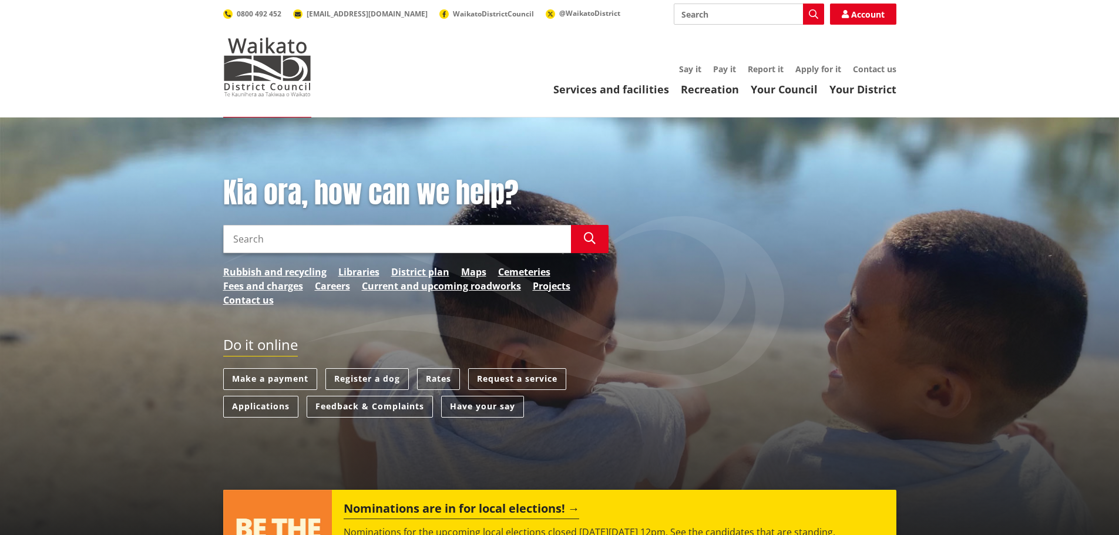
scroll to position [59, 0]
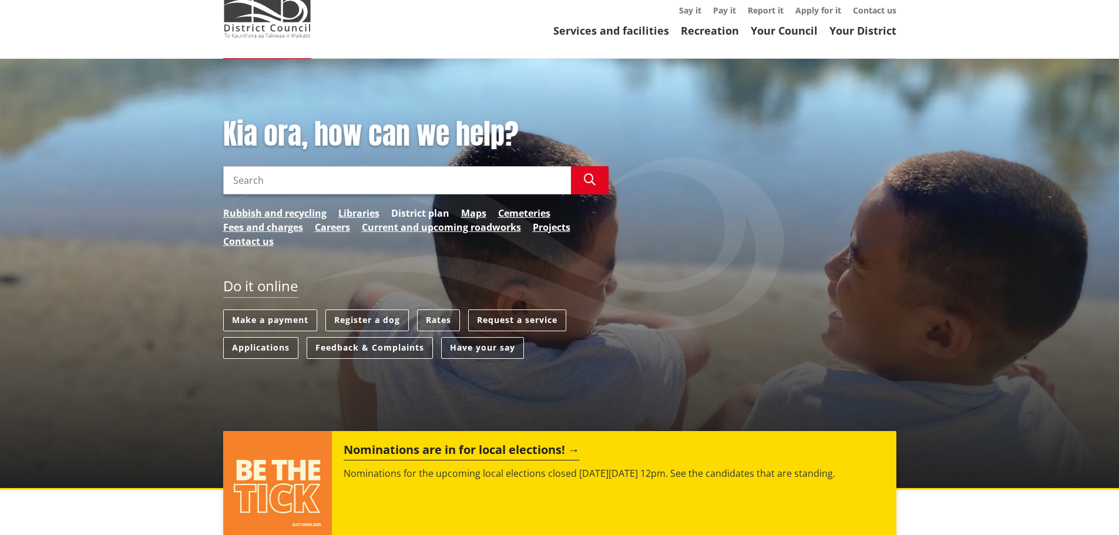
click at [425, 216] on link "District plan" at bounding box center [420, 213] width 58 height 14
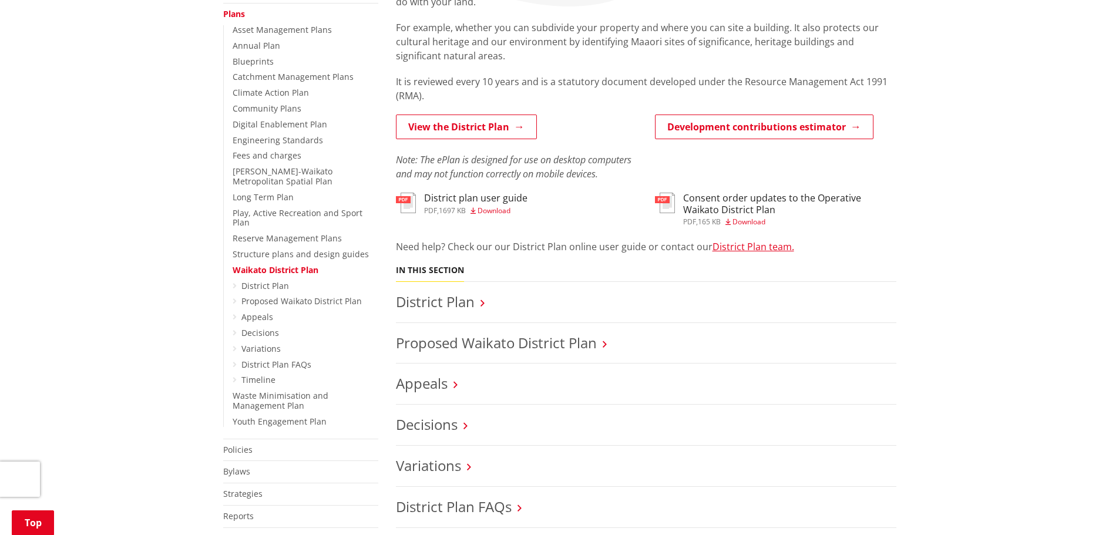
scroll to position [294, 0]
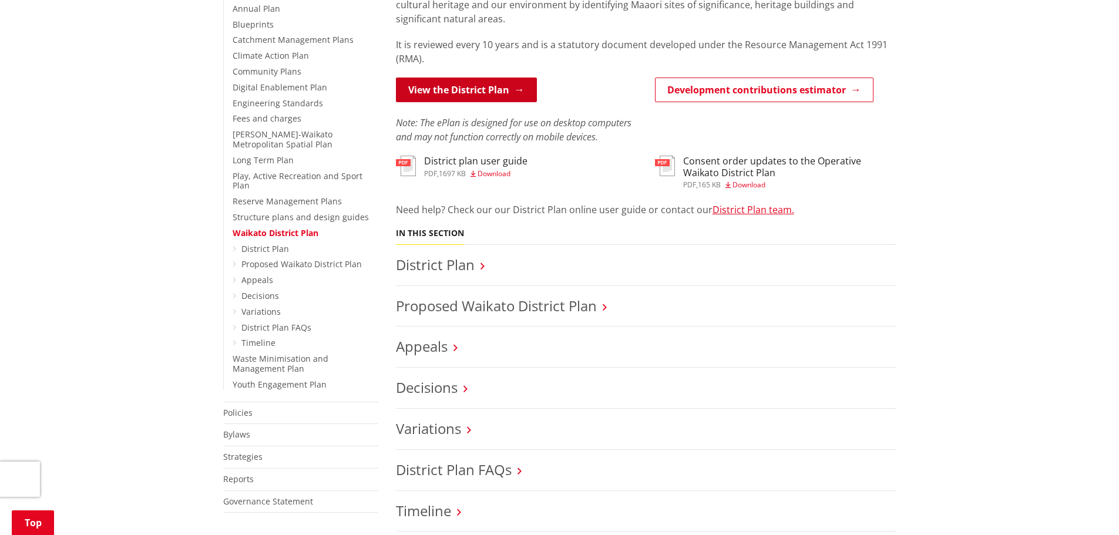
click at [468, 95] on link "View the District Plan" at bounding box center [466, 90] width 141 height 25
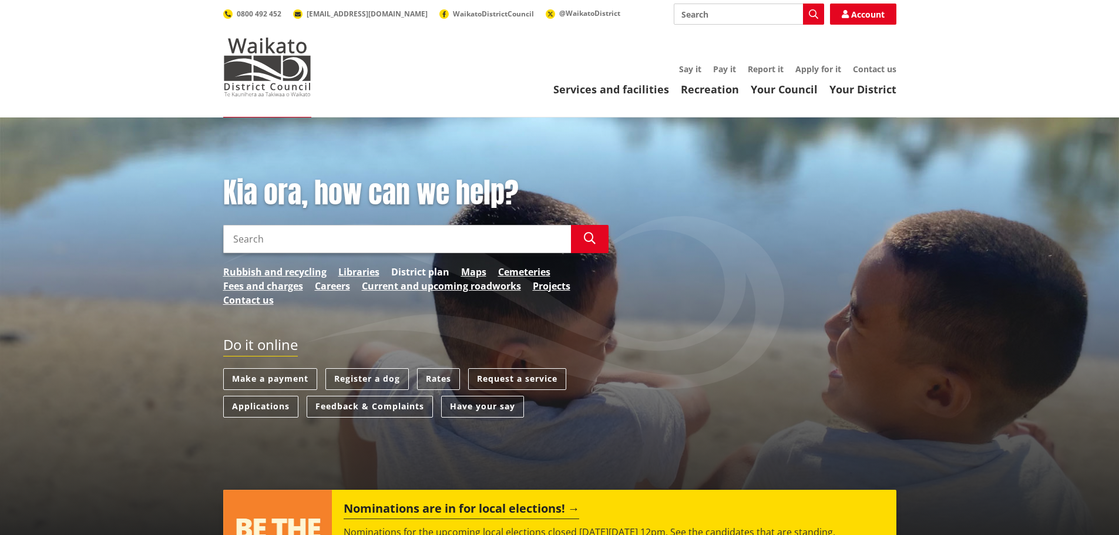
click at [438, 270] on link "District plan" at bounding box center [420, 272] width 58 height 14
click at [469, 272] on link "Maps" at bounding box center [473, 272] width 25 height 14
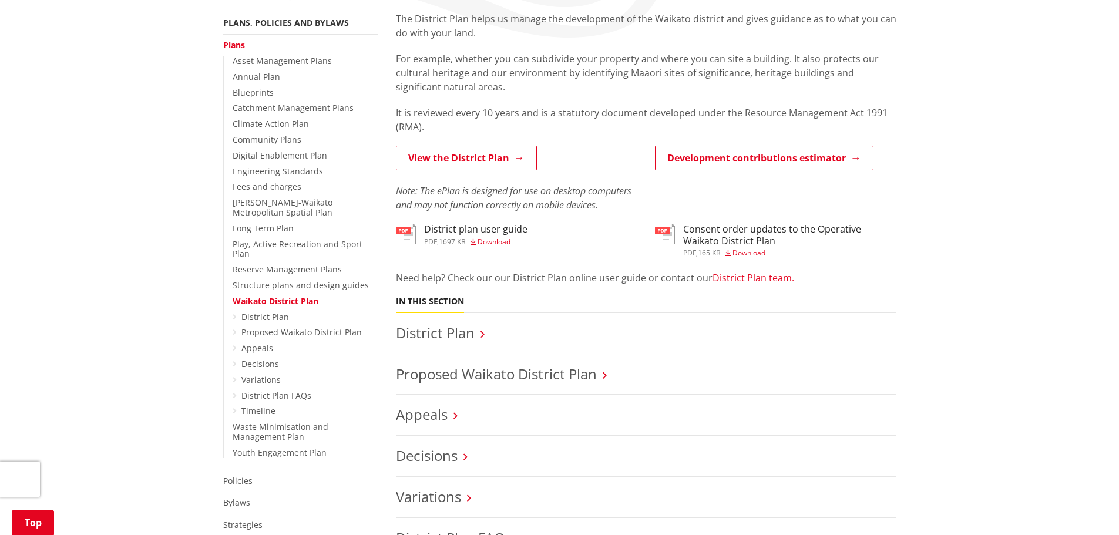
scroll to position [59, 0]
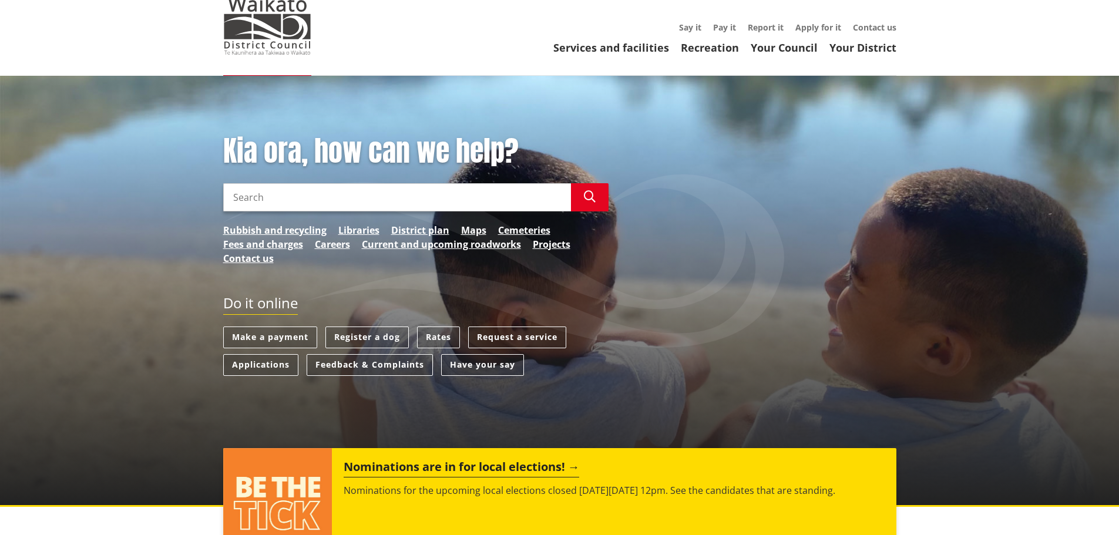
scroll to position [59, 0]
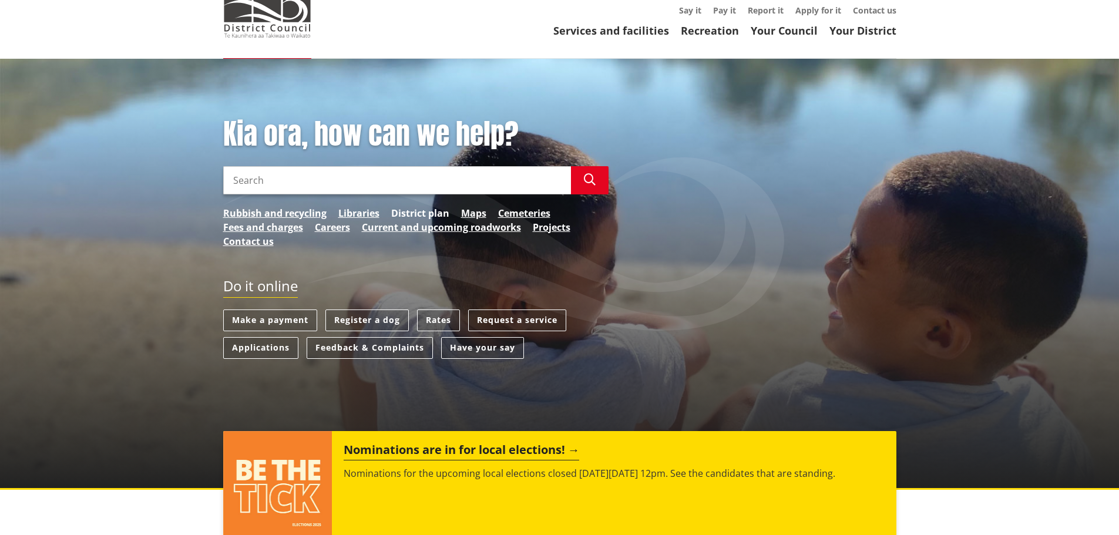
click at [438, 213] on link "District plan" at bounding box center [420, 213] width 58 height 14
